Goal: Download file/media

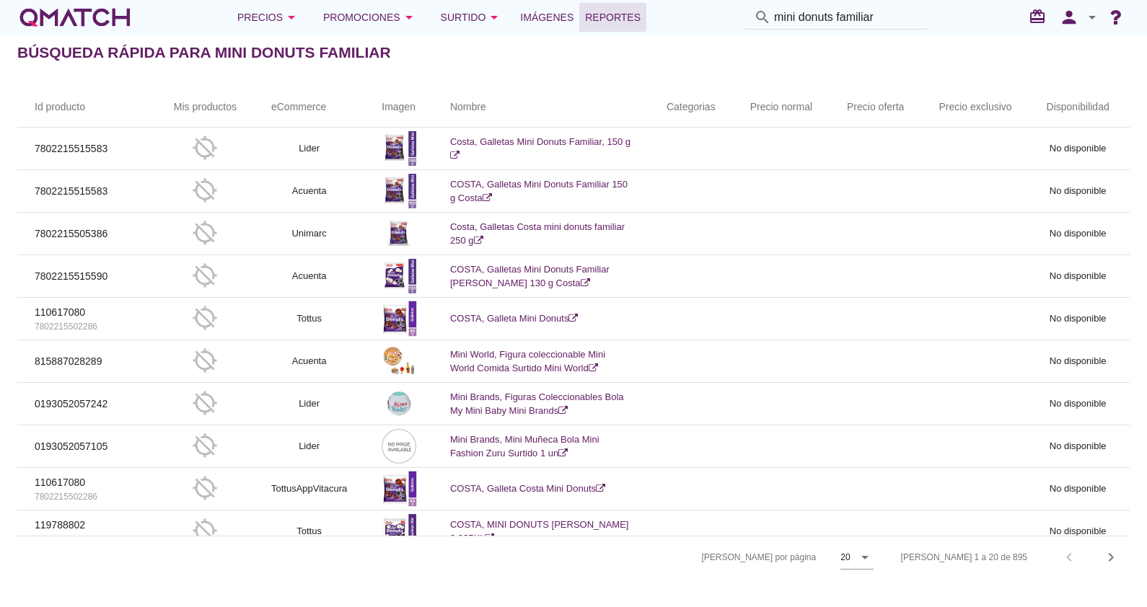
scroll to position [454, 0]
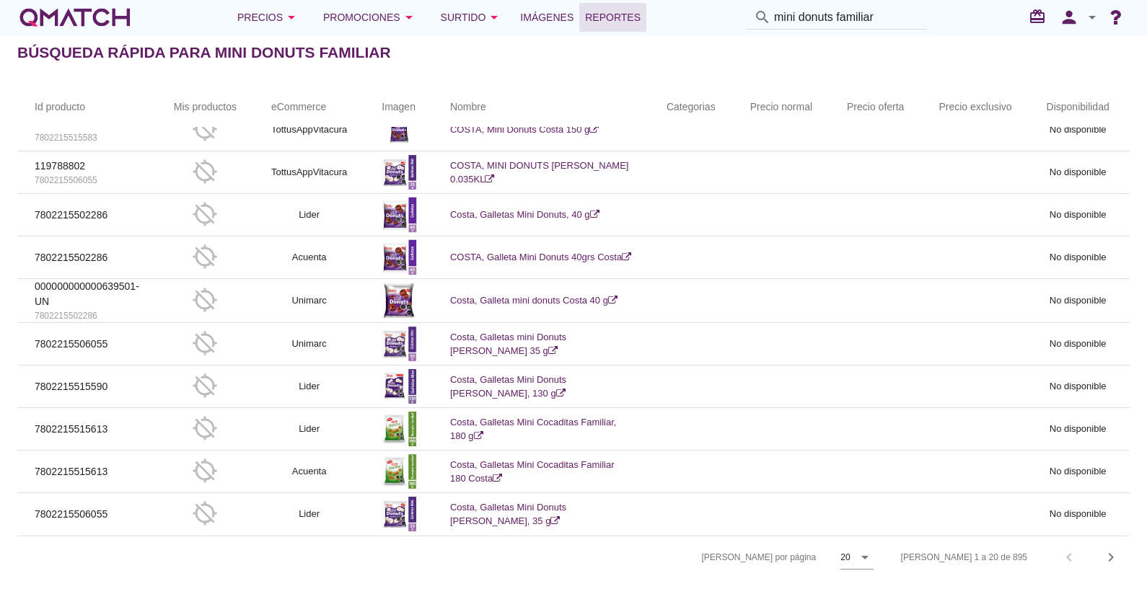
click at [593, 11] on span "Reportes" at bounding box center [613, 17] width 56 height 17
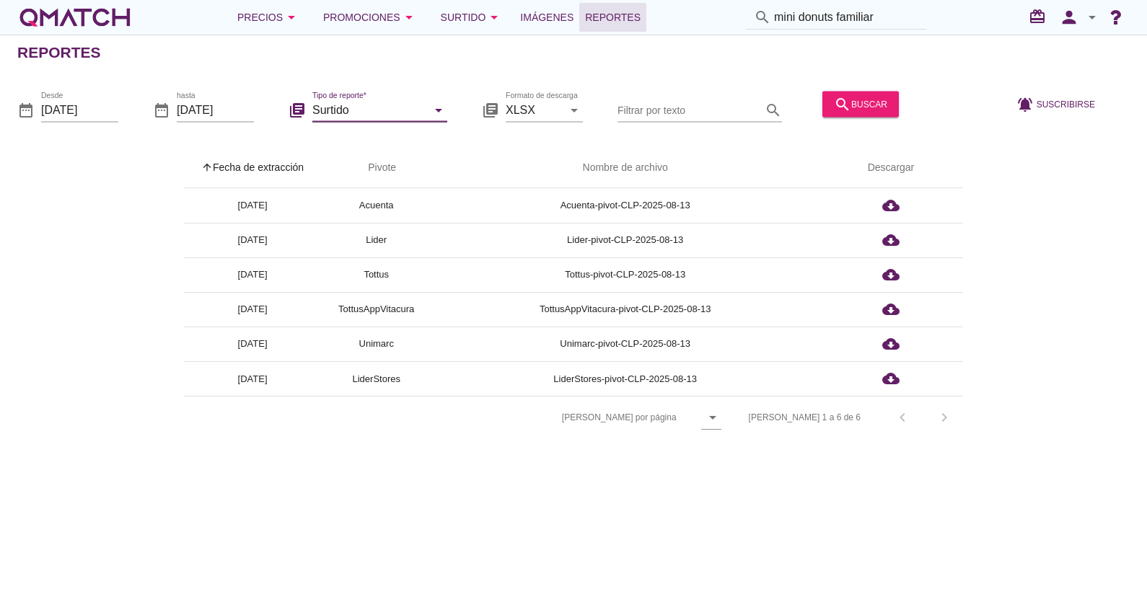
click at [391, 113] on input "Surtido" at bounding box center [369, 109] width 115 height 23
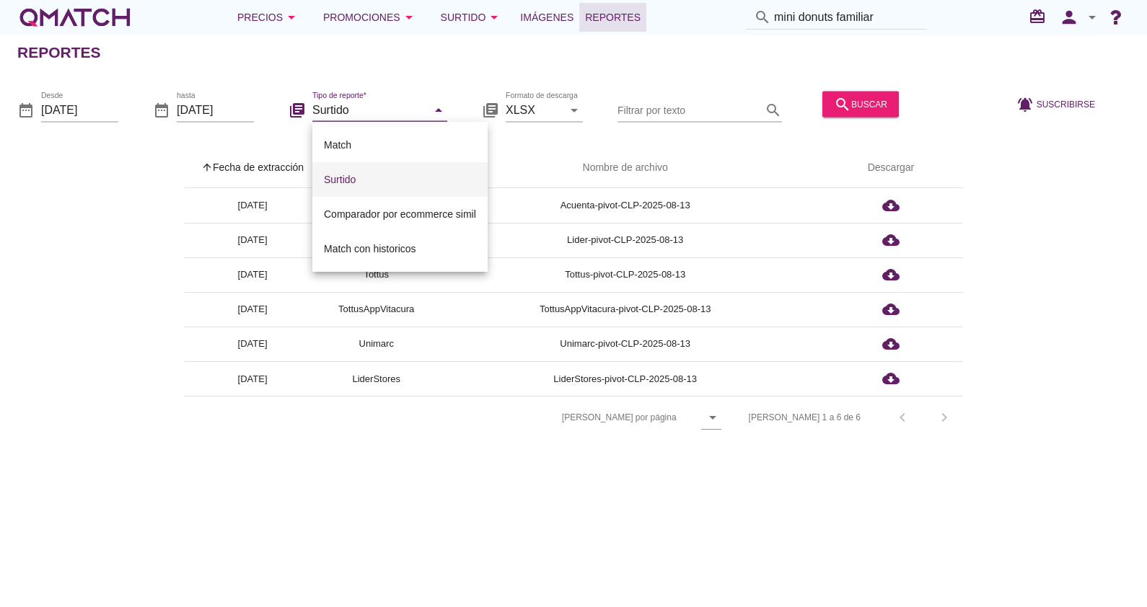
click at [369, 180] on div "Surtido" at bounding box center [400, 179] width 152 height 17
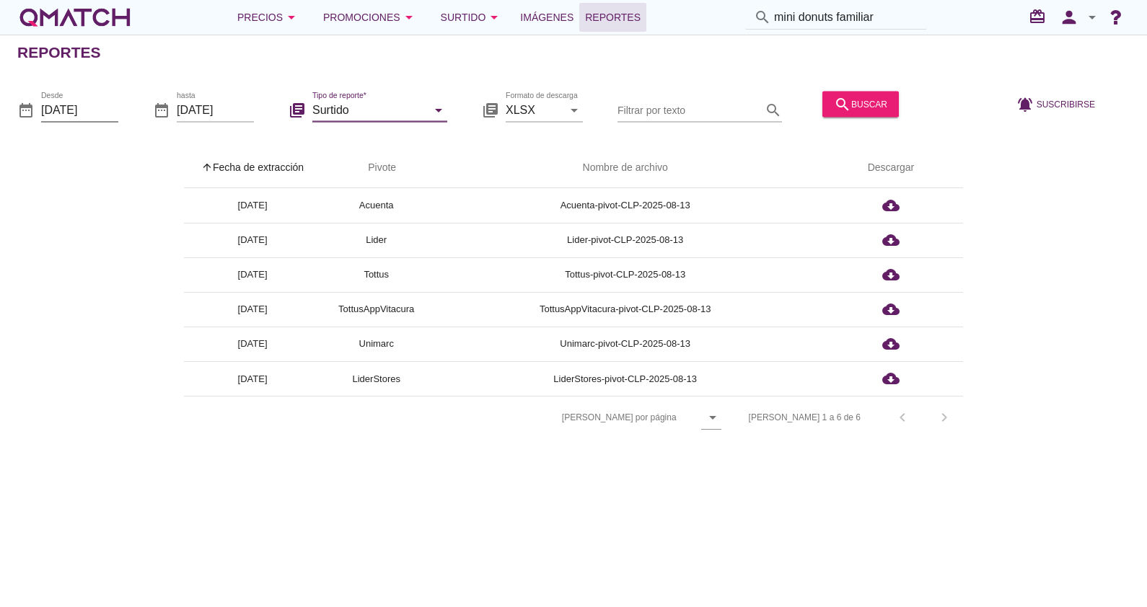
click at [94, 110] on input "[DATE]" at bounding box center [79, 109] width 77 height 23
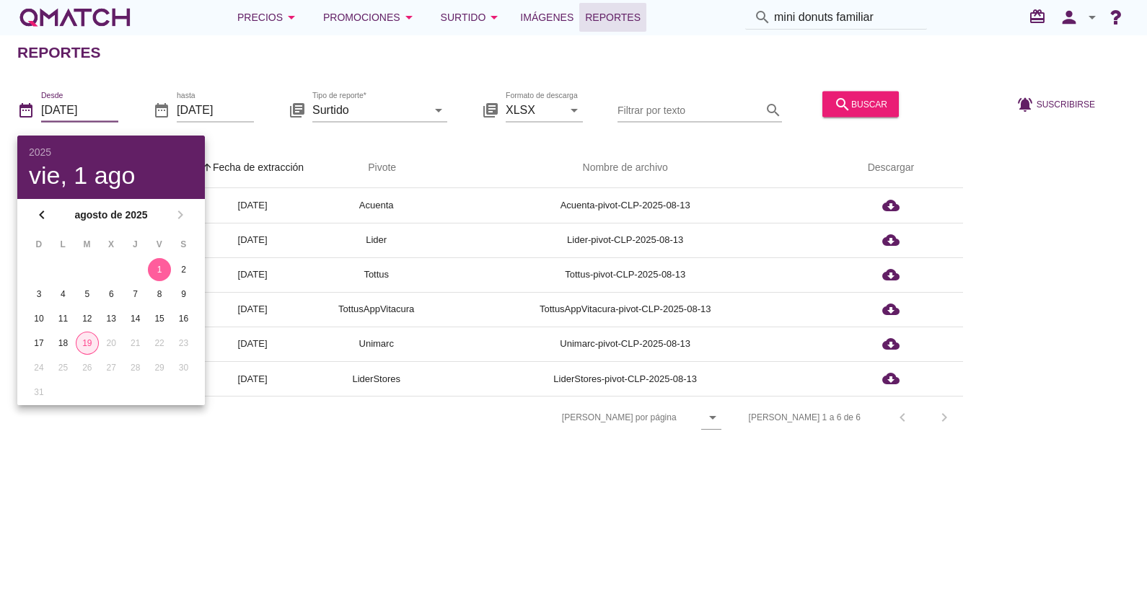
click at [84, 347] on div "19" at bounding box center [87, 343] width 22 height 13
type input "[DATE]"
click at [257, 148] on th "arrow_upward Fecha de extracción" at bounding box center [252, 168] width 137 height 40
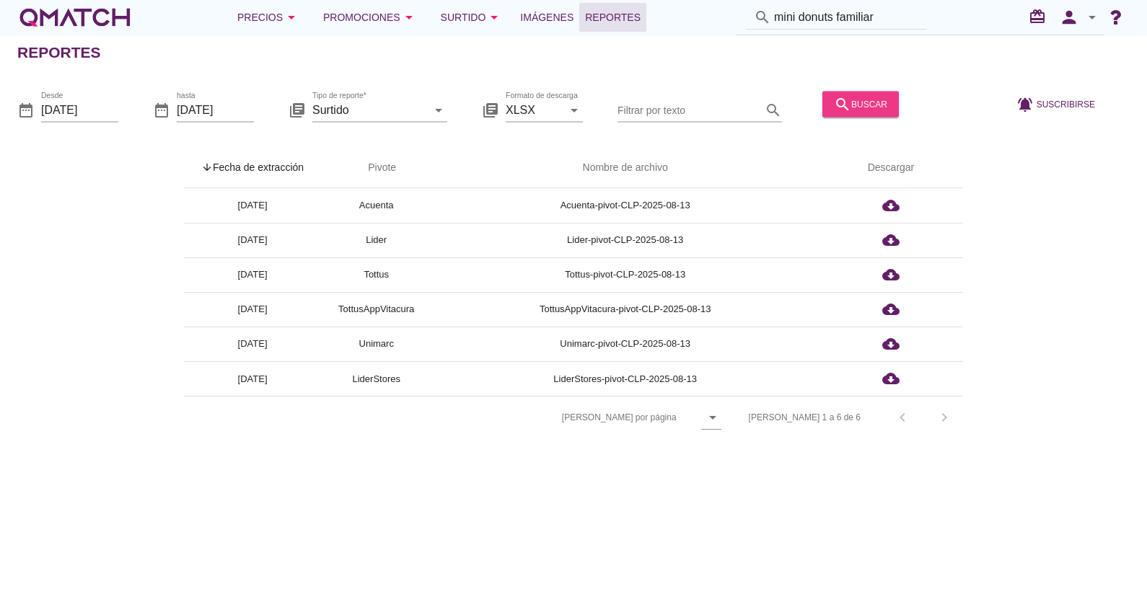
click at [847, 102] on div "search buscar" at bounding box center [860, 103] width 53 height 17
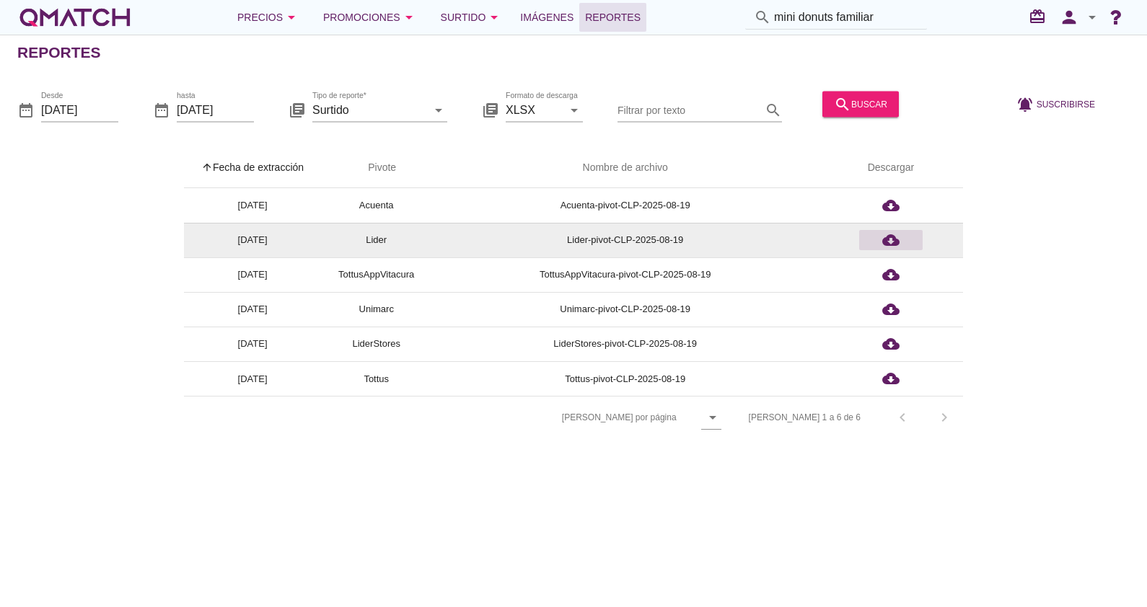
click at [879, 234] on div "cloud_download" at bounding box center [891, 239] width 52 height 17
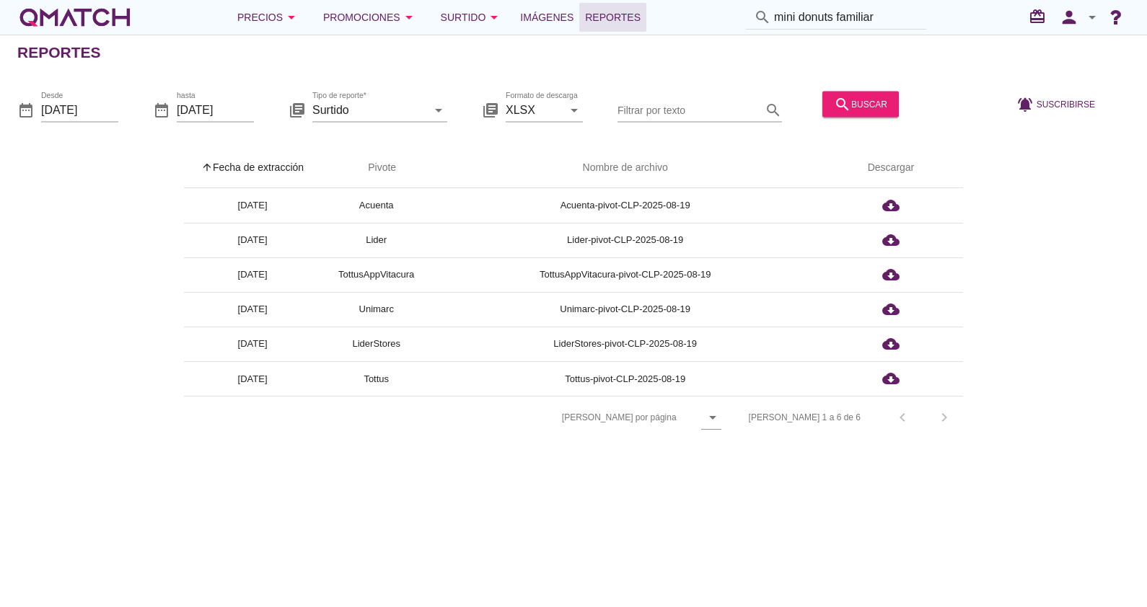
click at [603, 460] on div "Reportes date_range Desde [DATE] date_range hasta [DATE] library_books Tipo de …" at bounding box center [573, 321] width 1147 height 573
drag, startPoint x: 555, startPoint y: 490, endPoint x: 568, endPoint y: 476, distance: 18.9
click at [555, 490] on div "Reportes date_range Desde [DATE] date_range hasta [DATE] library_books Tipo de …" at bounding box center [573, 321] width 1147 height 573
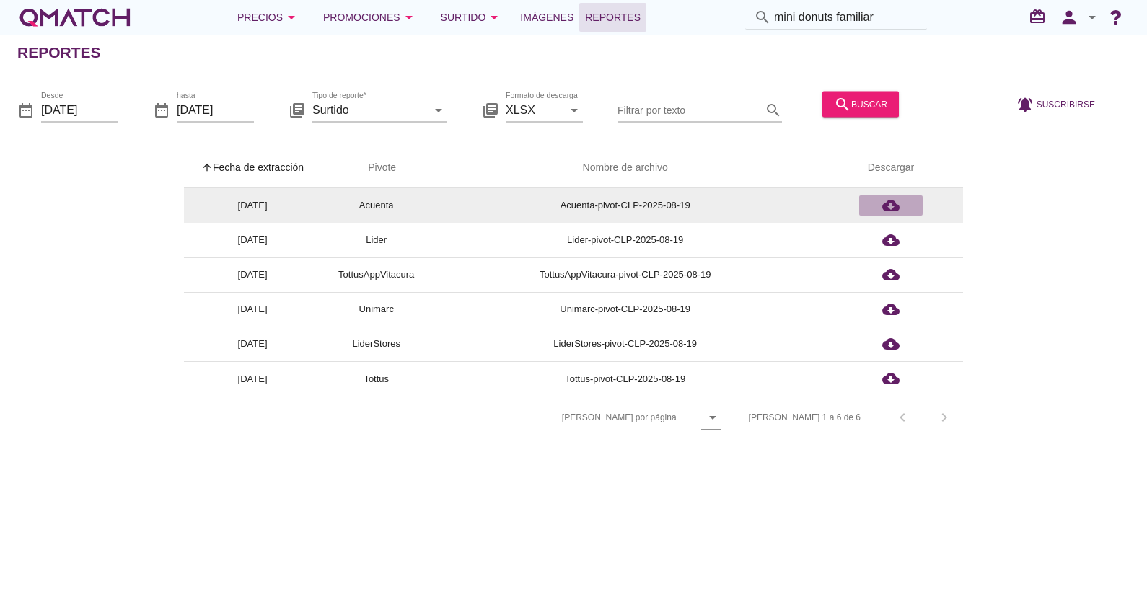
click at [887, 206] on icon "cloud_download" at bounding box center [890, 205] width 17 height 17
